Goal: Task Accomplishment & Management: Use online tool/utility

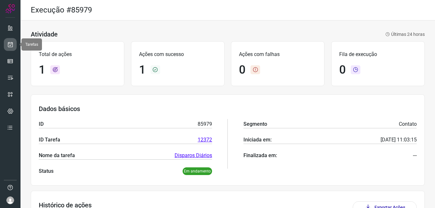
click at [12, 45] on icon at bounding box center [10, 44] width 7 height 6
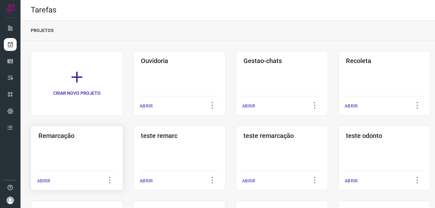
click at [81, 149] on div "Remarcação ABRIR" at bounding box center [77, 158] width 92 height 65
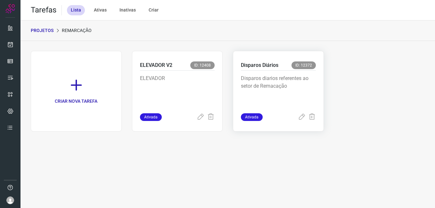
click at [277, 82] on p "Disparos diarios referentes ao setor de Remacação" at bounding box center [278, 91] width 75 height 32
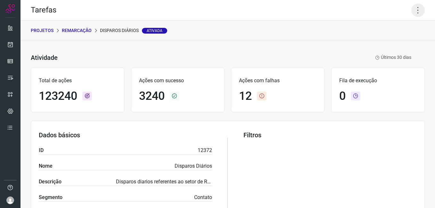
click at [412, 9] on icon at bounding box center [417, 10] width 13 height 13
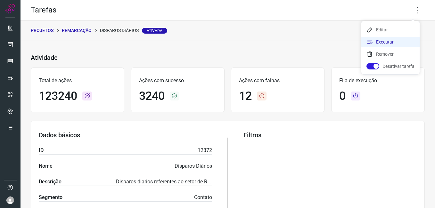
click at [393, 43] on li "Executar" at bounding box center [390, 42] width 58 height 10
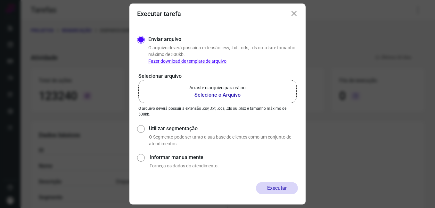
click at [239, 94] on b "Selecione o Arquivo" at bounding box center [217, 95] width 56 height 8
click at [0, 0] on input "Arraste o arquivo para cá ou Selecione o Arquivo" at bounding box center [0, 0] width 0 height 0
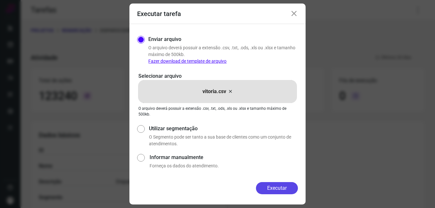
click at [278, 188] on button "Executar" at bounding box center [277, 188] width 42 height 12
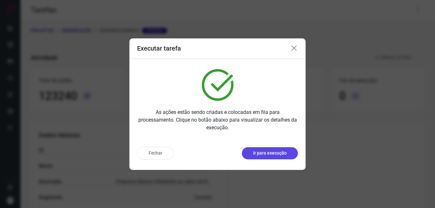
click at [269, 152] on p "Ir para execução" at bounding box center [270, 153] width 34 height 7
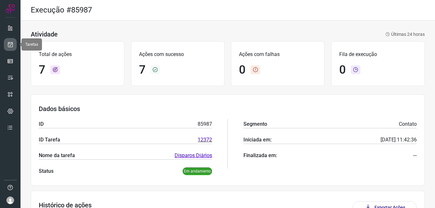
click at [6, 50] on link at bounding box center [10, 44] width 13 height 13
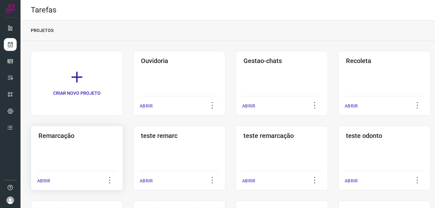
click at [51, 141] on div "Remarcação ABRIR" at bounding box center [77, 158] width 92 height 65
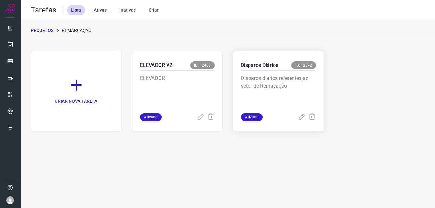
click at [247, 89] on p "Disparos diarios referentes ao setor de Remacação" at bounding box center [278, 91] width 75 height 32
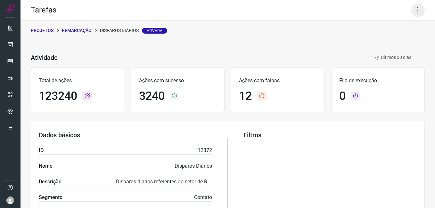
click at [411, 14] on icon at bounding box center [417, 10] width 13 height 13
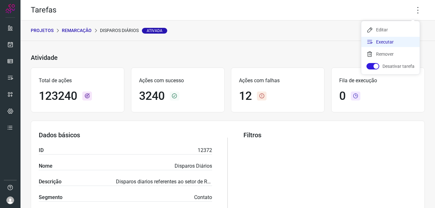
click at [375, 44] on li "Executar" at bounding box center [390, 42] width 58 height 10
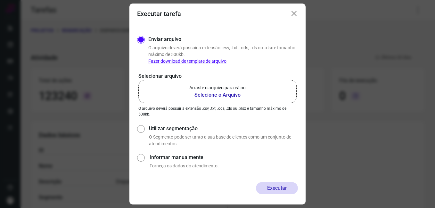
click at [233, 93] on b "Selecione o Arquivo" at bounding box center [217, 95] width 56 height 8
click at [0, 0] on input "Arraste o arquivo para cá ou Selecione o Arquivo" at bounding box center [0, 0] width 0 height 0
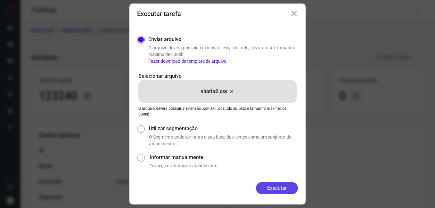
click at [286, 191] on button "Executar" at bounding box center [277, 188] width 42 height 12
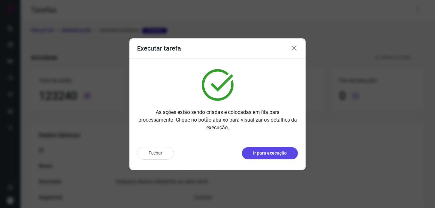
click at [256, 151] on p "Ir para execução" at bounding box center [270, 153] width 34 height 7
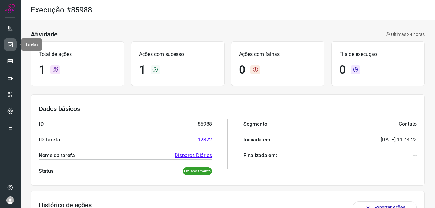
click at [6, 42] on link at bounding box center [10, 44] width 13 height 13
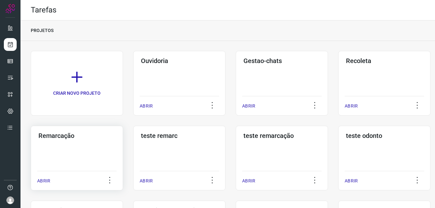
click at [57, 153] on div "Remarcação ABRIR" at bounding box center [77, 158] width 92 height 65
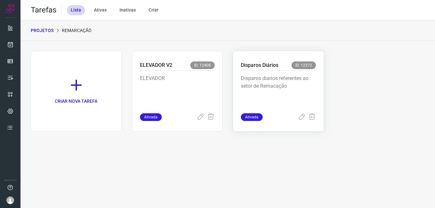
click at [274, 82] on p "Disparos diarios referentes ao setor de Remacação" at bounding box center [278, 91] width 75 height 32
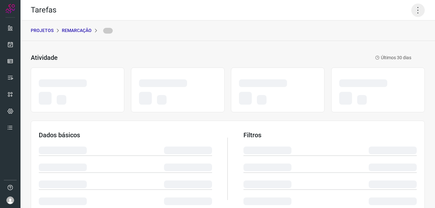
click at [415, 10] on icon at bounding box center [417, 10] width 13 height 13
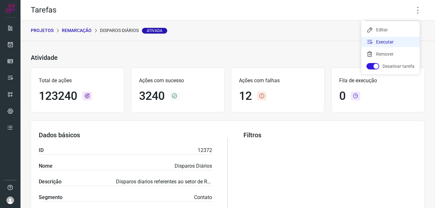
click at [379, 41] on li "Executar" at bounding box center [390, 42] width 58 height 10
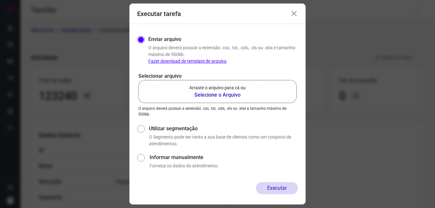
click at [212, 95] on b "Selecione o Arquivo" at bounding box center [217, 95] width 56 height 8
click at [0, 0] on input "Arraste o arquivo para cá ou Selecione o Arquivo" at bounding box center [0, 0] width 0 height 0
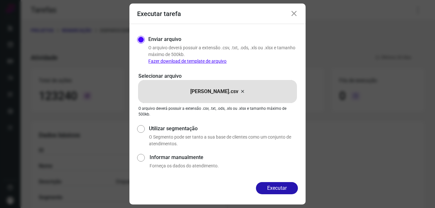
drag, startPoint x: 267, startPoint y: 186, endPoint x: 262, endPoint y: 183, distance: 5.9
click at [267, 187] on button "Executar" at bounding box center [277, 188] width 42 height 12
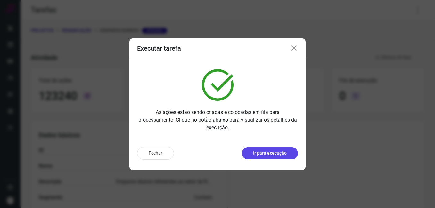
click at [280, 152] on p "Ir para execução" at bounding box center [270, 153] width 34 height 7
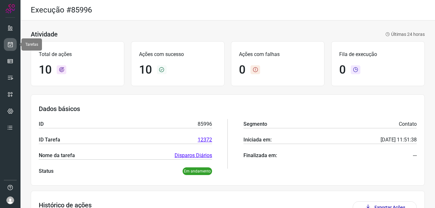
click at [12, 46] on icon at bounding box center [10, 44] width 7 height 6
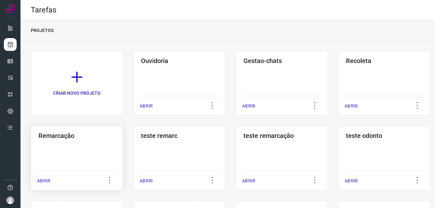
click at [78, 138] on h3 "Remarcação" at bounding box center [76, 136] width 77 height 8
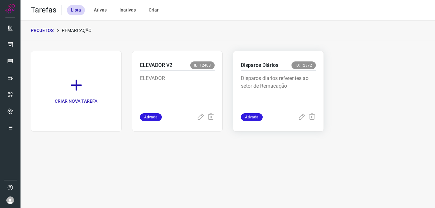
click at [295, 89] on p "Disparos diarios referentes ao setor de Remacação" at bounding box center [278, 91] width 75 height 32
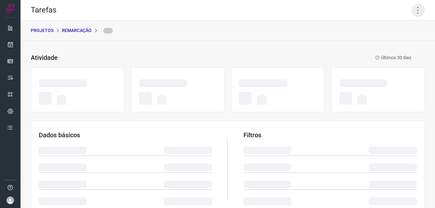
click at [414, 11] on icon at bounding box center [417, 10] width 13 height 13
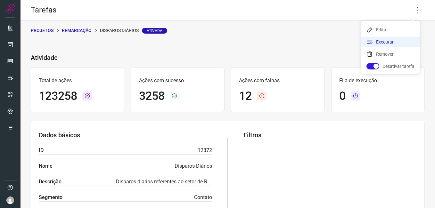
click at [398, 39] on li "Executar" at bounding box center [390, 42] width 58 height 10
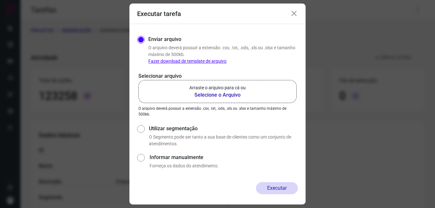
click at [235, 92] on b "Selecione o Arquivo" at bounding box center [217, 95] width 56 height 8
click at [0, 0] on input "Arraste o arquivo para cá ou Selecione o Arquivo" at bounding box center [0, 0] width 0 height 0
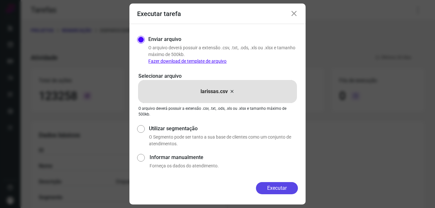
click at [272, 189] on button "Executar" at bounding box center [277, 188] width 42 height 12
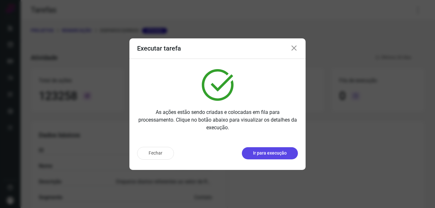
click at [261, 152] on p "Ir para execução" at bounding box center [270, 153] width 34 height 7
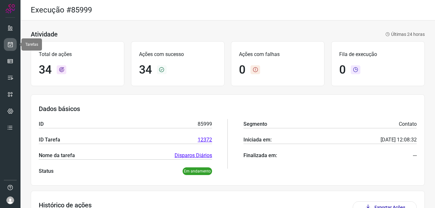
click at [12, 46] on icon at bounding box center [10, 44] width 7 height 6
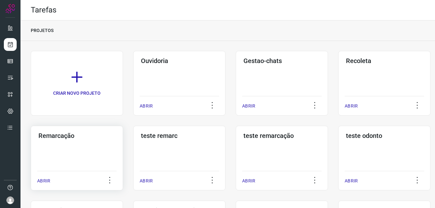
click at [68, 145] on div "Remarcação ABRIR" at bounding box center [77, 158] width 92 height 65
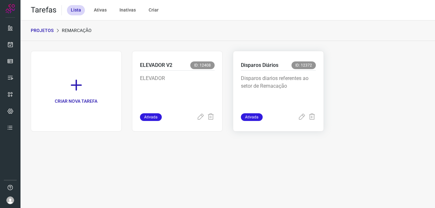
click at [295, 94] on p "Disparos diarios referentes ao setor de Remacação" at bounding box center [278, 91] width 75 height 32
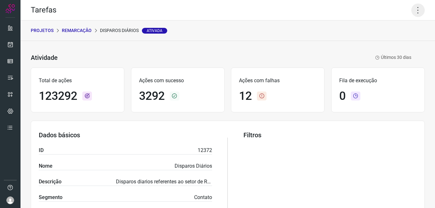
click at [411, 12] on icon at bounding box center [417, 10] width 13 height 13
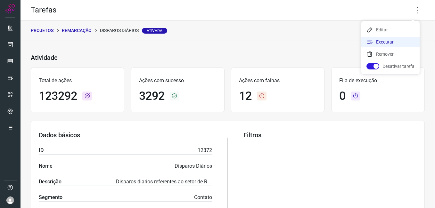
click at [384, 44] on li "Executar" at bounding box center [390, 42] width 58 height 10
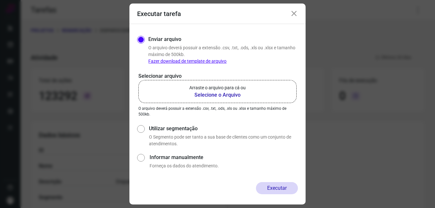
click at [217, 96] on b "Selecione o Arquivo" at bounding box center [217, 95] width 56 height 8
click at [0, 0] on input "Arraste o arquivo para cá ou Selecione o Arquivo" at bounding box center [0, 0] width 0 height 0
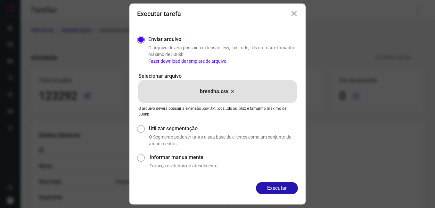
click at [277, 187] on button "Executar" at bounding box center [277, 188] width 42 height 12
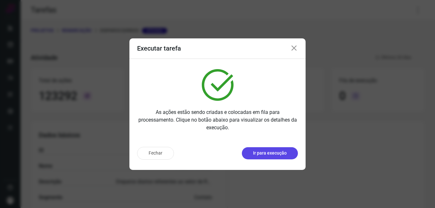
click at [266, 157] on button "Ir para execução" at bounding box center [270, 153] width 56 height 12
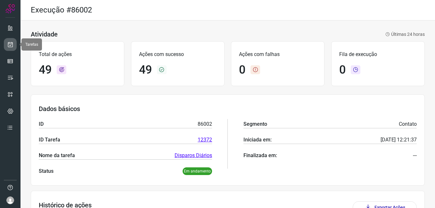
click at [10, 44] on icon at bounding box center [10, 44] width 7 height 6
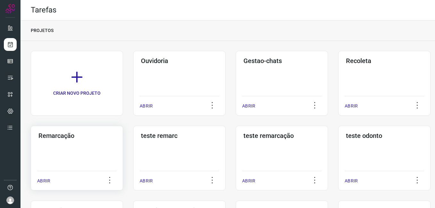
click at [62, 139] on h3 "Remarcação" at bounding box center [76, 136] width 77 height 8
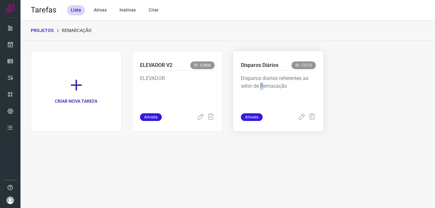
click at [262, 84] on p "Disparos diarios referentes ao setor de Remacação" at bounding box center [278, 91] width 75 height 32
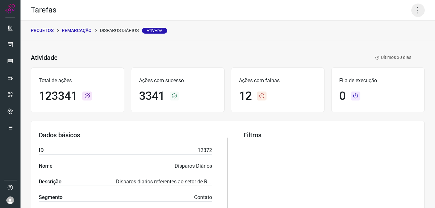
click at [413, 13] on icon at bounding box center [417, 10] width 13 height 13
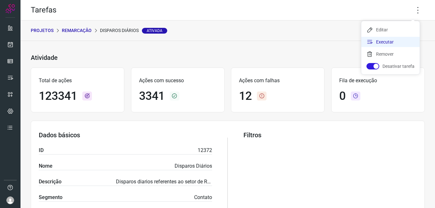
click at [399, 42] on li "Executar" at bounding box center [390, 42] width 58 height 10
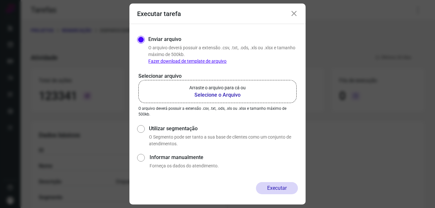
click at [220, 94] on b "Selecione o Arquivo" at bounding box center [217, 95] width 56 height 8
click at [0, 0] on input "Arraste o arquivo para cá ou Selecione o Arquivo" at bounding box center [0, 0] width 0 height 0
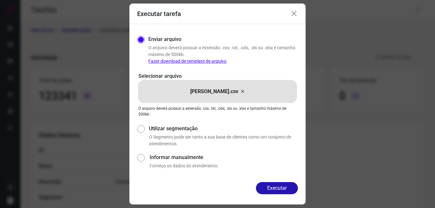
click at [277, 186] on button "Executar" at bounding box center [277, 188] width 42 height 12
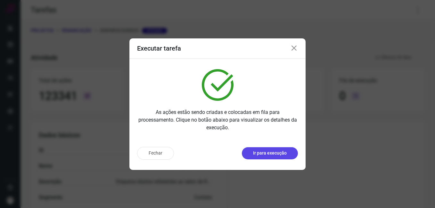
click at [276, 153] on p "Ir para execução" at bounding box center [270, 153] width 34 height 7
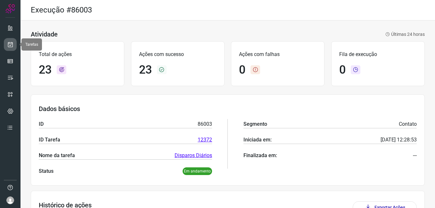
click at [12, 42] on icon at bounding box center [10, 44] width 7 height 6
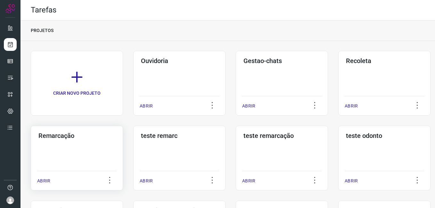
click at [72, 150] on div "Remarcação ABRIR" at bounding box center [77, 158] width 92 height 65
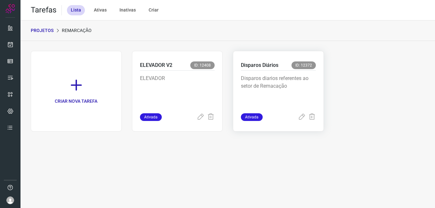
click at [294, 79] on p "Disparos diarios referentes ao setor de Remacação" at bounding box center [278, 91] width 75 height 32
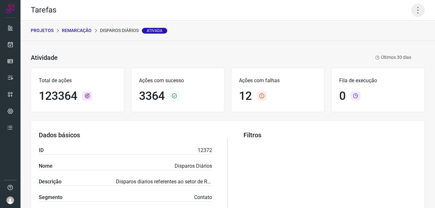
click at [411, 10] on icon at bounding box center [417, 10] width 13 height 13
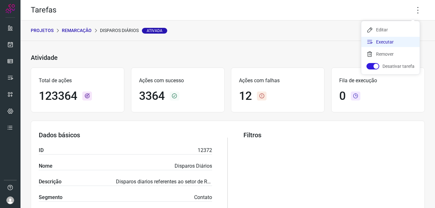
click at [394, 41] on li "Executar" at bounding box center [390, 42] width 58 height 10
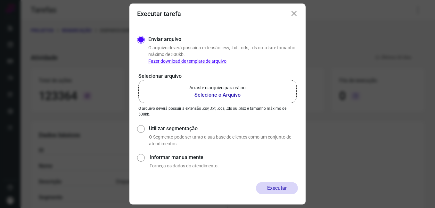
click at [221, 94] on b "Selecione o Arquivo" at bounding box center [217, 95] width 56 height 8
click at [0, 0] on input "Arraste o arquivo para cá ou Selecione o Arquivo" at bounding box center [0, 0] width 0 height 0
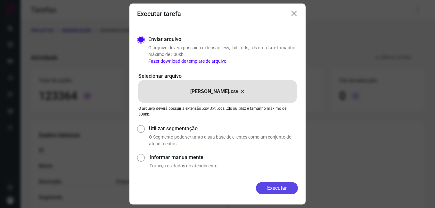
click at [269, 188] on button "Executar" at bounding box center [277, 188] width 42 height 12
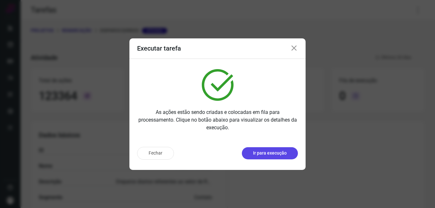
click at [269, 153] on p "Ir para execução" at bounding box center [270, 153] width 34 height 7
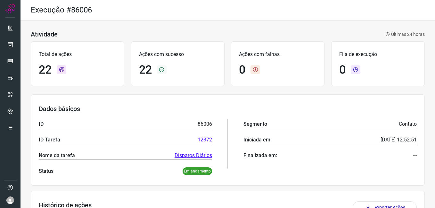
click at [181, 34] on div "Atividade Últimas 24 horas" at bounding box center [228, 34] width 394 height 8
